Goal: Task Accomplishment & Management: Manage account settings

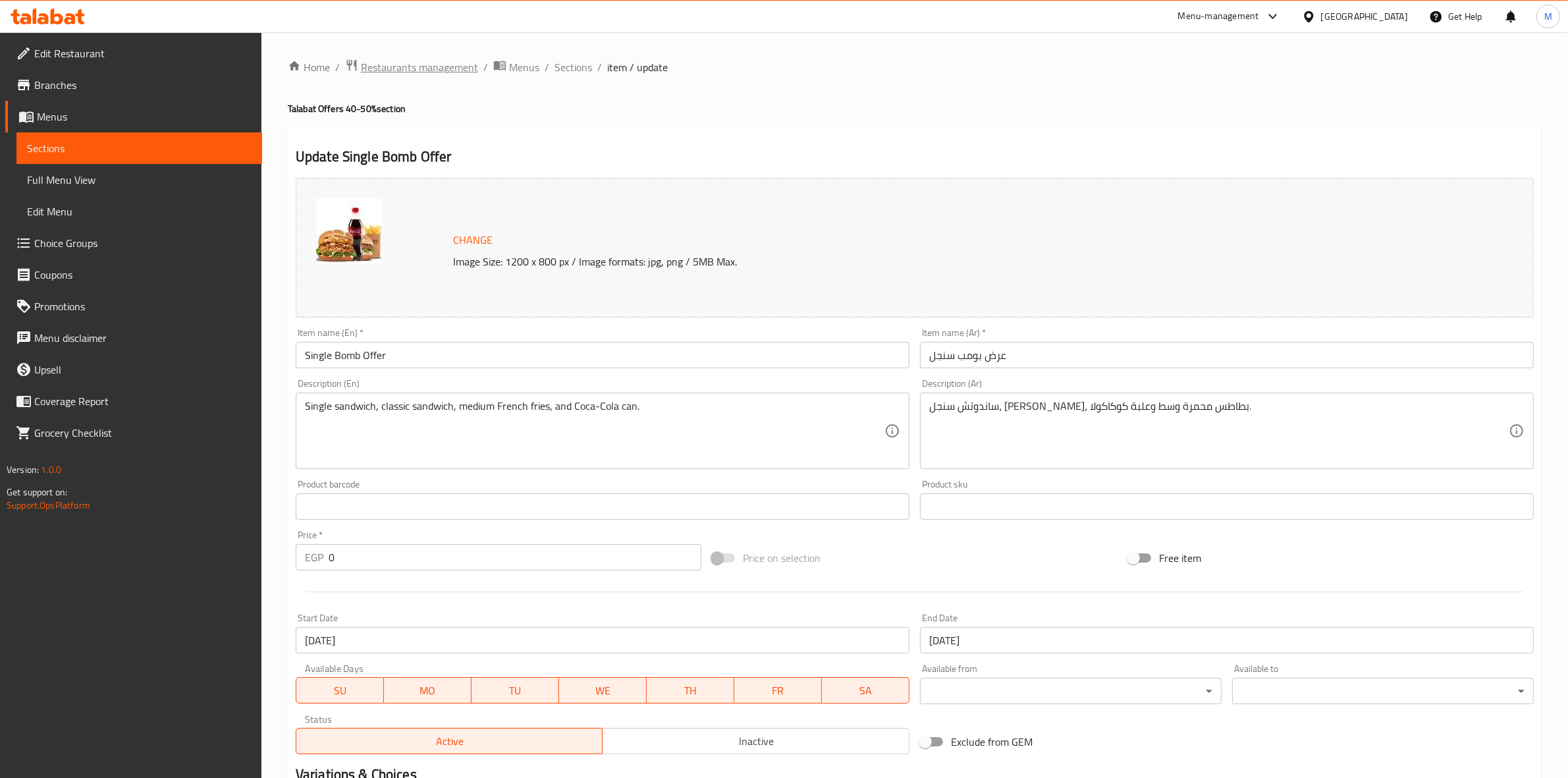
click at [434, 72] on span "Restaurants management" at bounding box center [419, 67] width 117 height 16
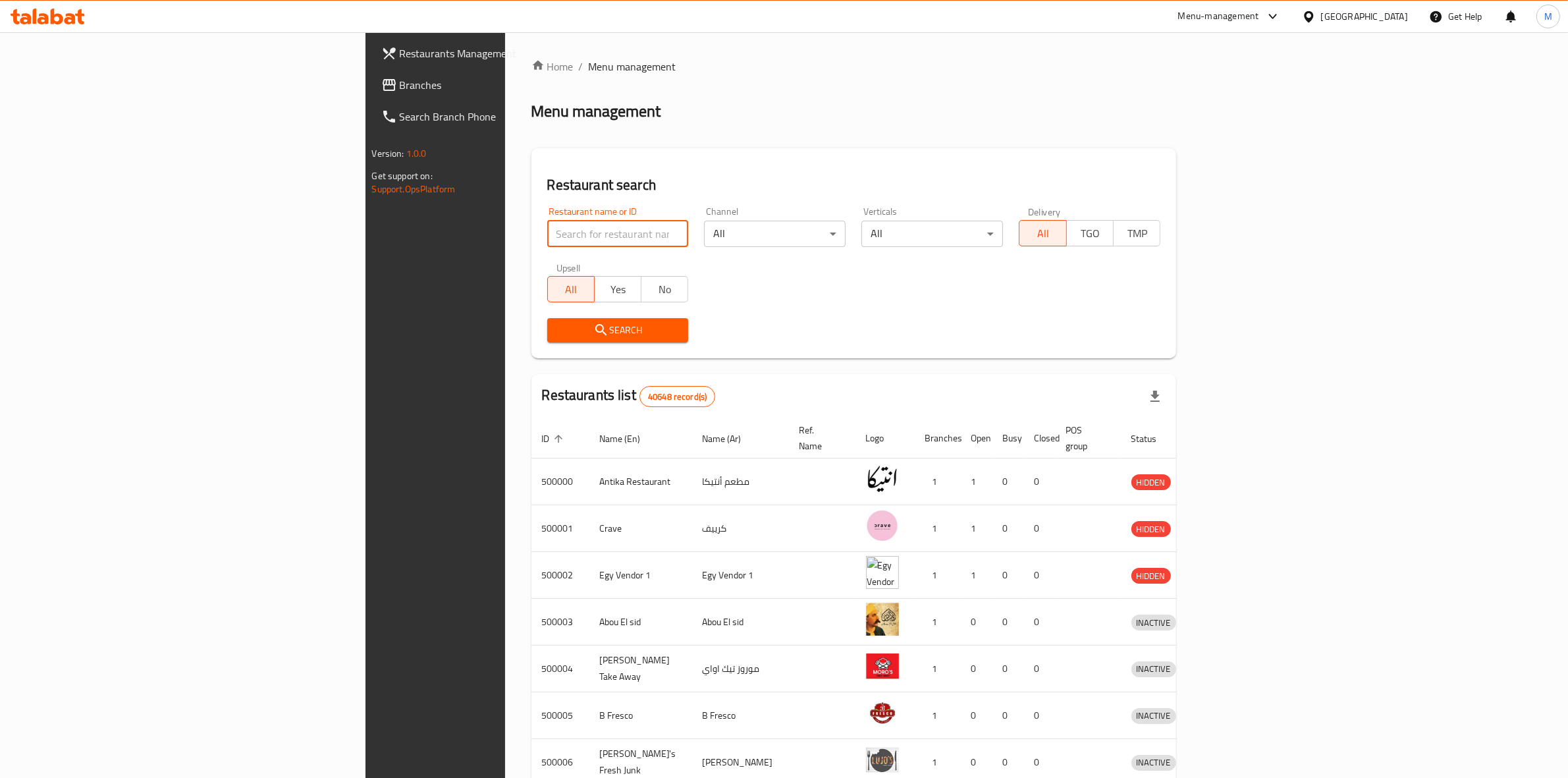
click at [547, 232] on input "search" at bounding box center [618, 233] width 141 height 26
type input "mcd"
click button "Search" at bounding box center [618, 330] width 141 height 24
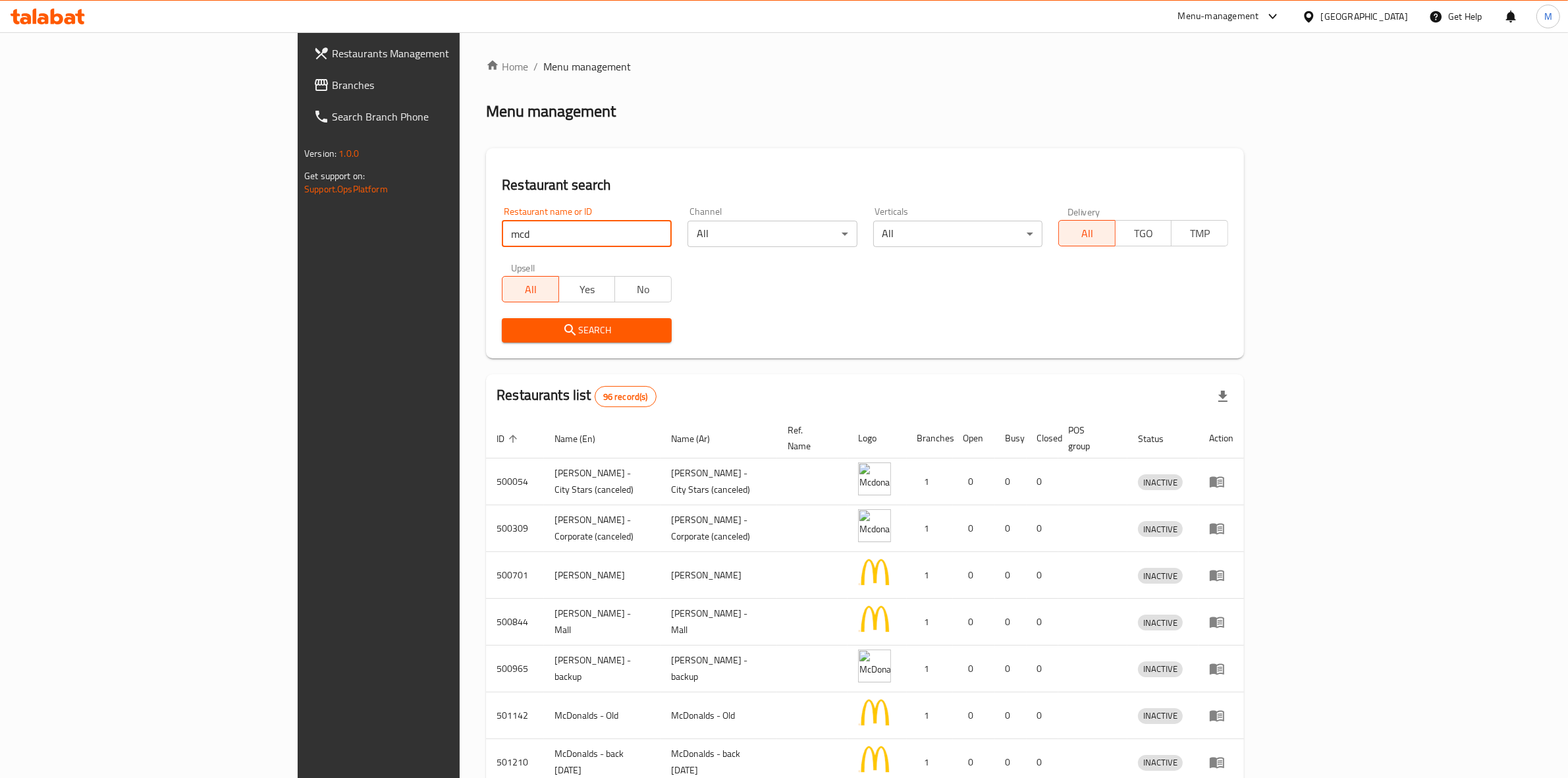
scroll to position [203, 0]
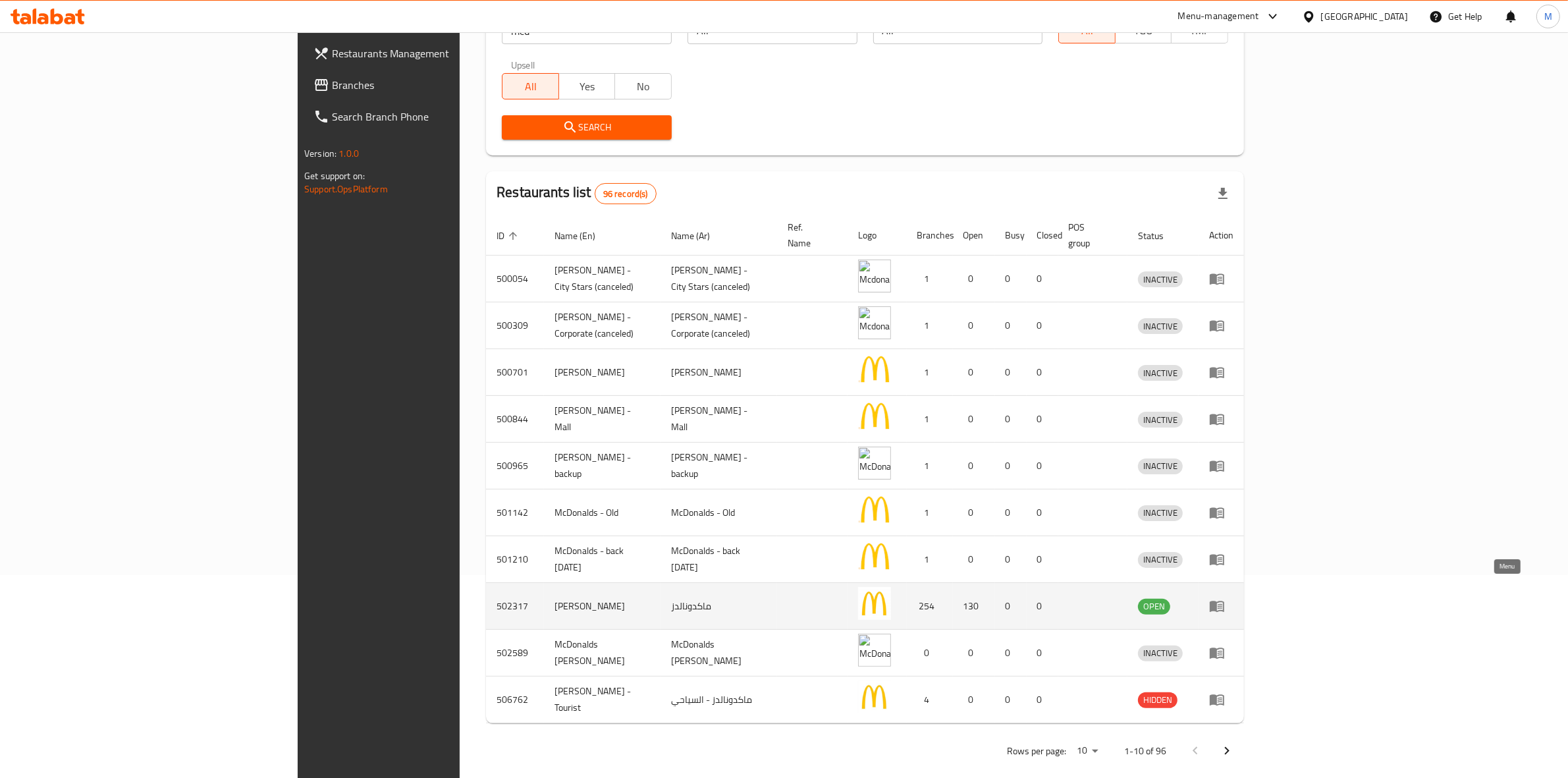
click at [1233, 598] on link "enhanced table" at bounding box center [1220, 606] width 24 height 16
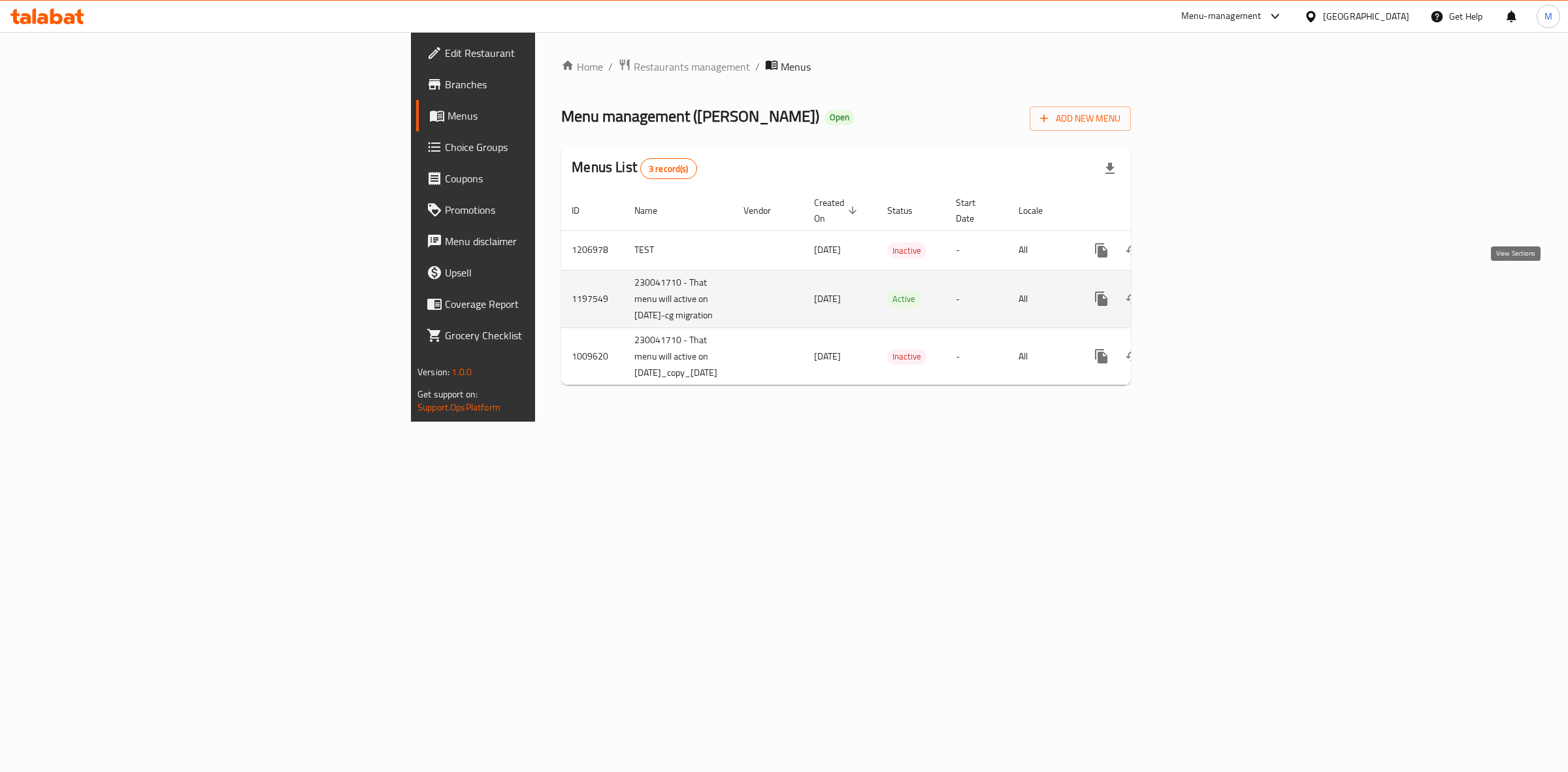
click at [1203, 291] on icon "enhanced table" at bounding box center [1196, 299] width 16 height 16
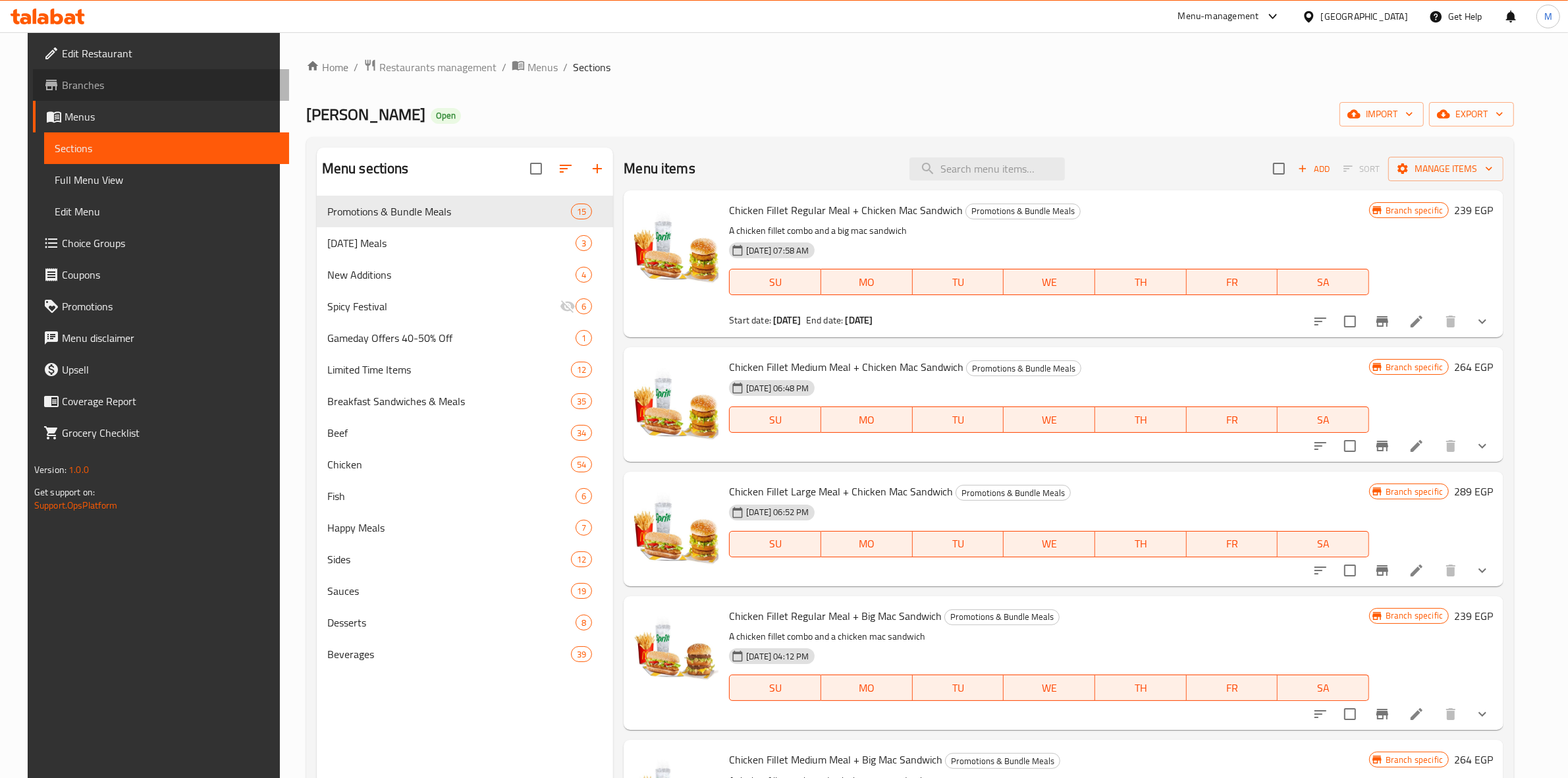
click at [96, 87] on span "Branches" at bounding box center [170, 85] width 217 height 16
